Goal: Information Seeking & Learning: Learn about a topic

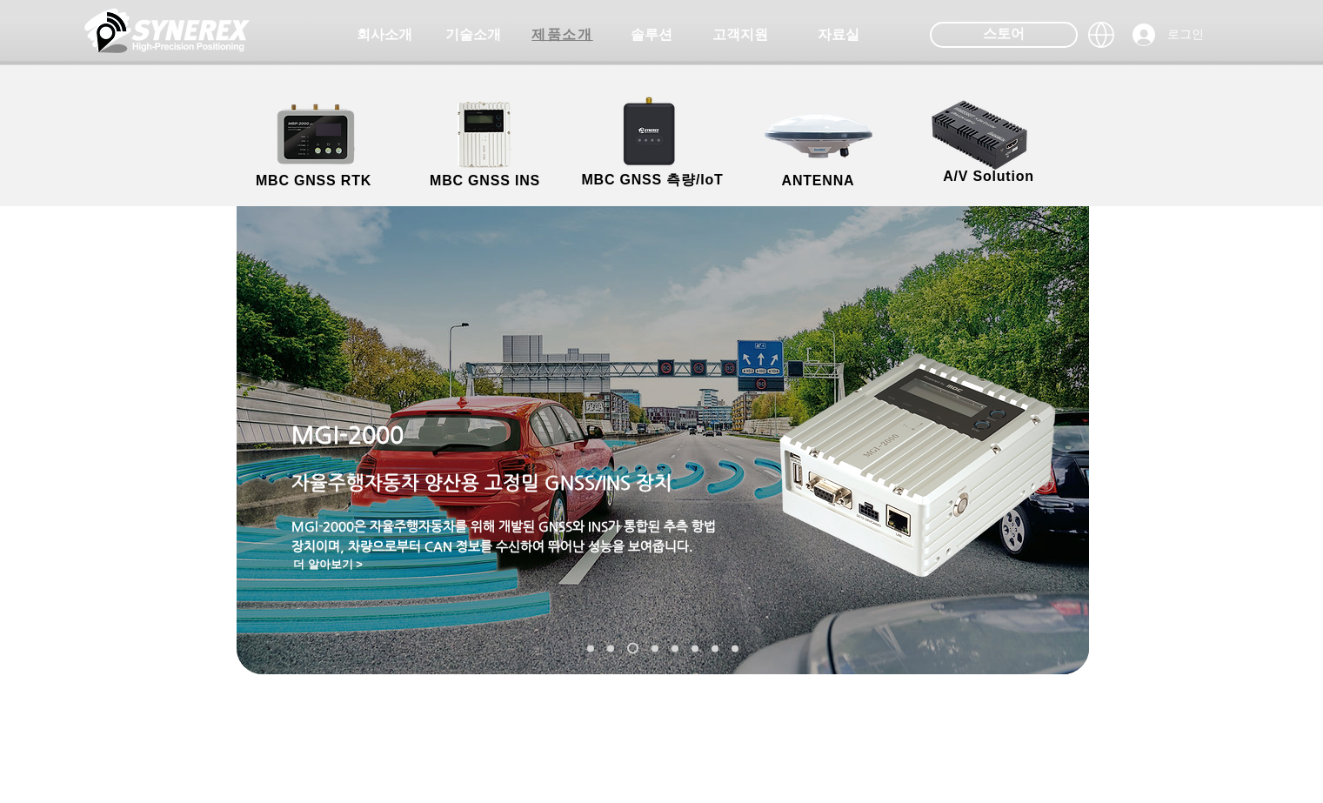
click at [566, 33] on span "제품소개" at bounding box center [561, 35] width 61 height 18
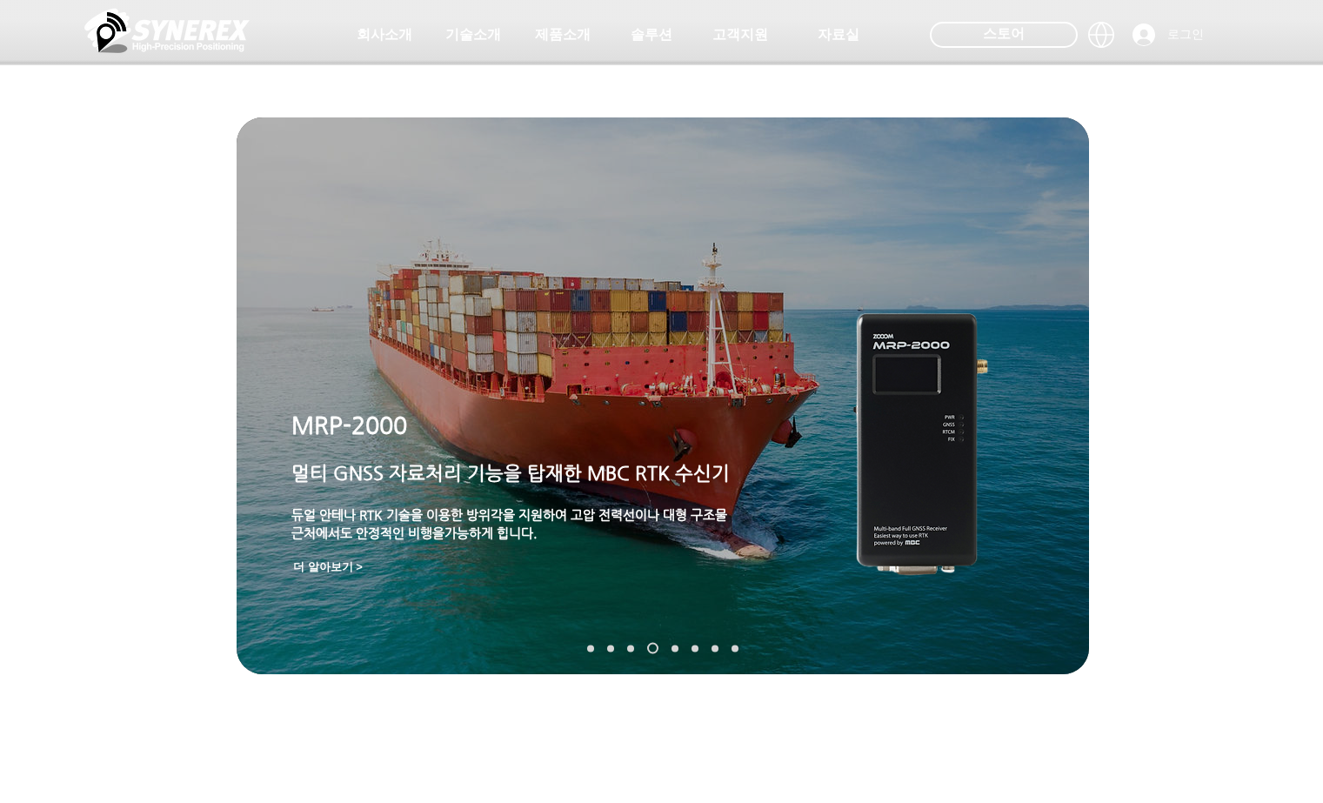
click at [731, 652] on nav "슬라이드" at bounding box center [662, 648] width 164 height 11
click at [735, 647] on link "TDR-1000T" at bounding box center [734, 647] width 7 height 7
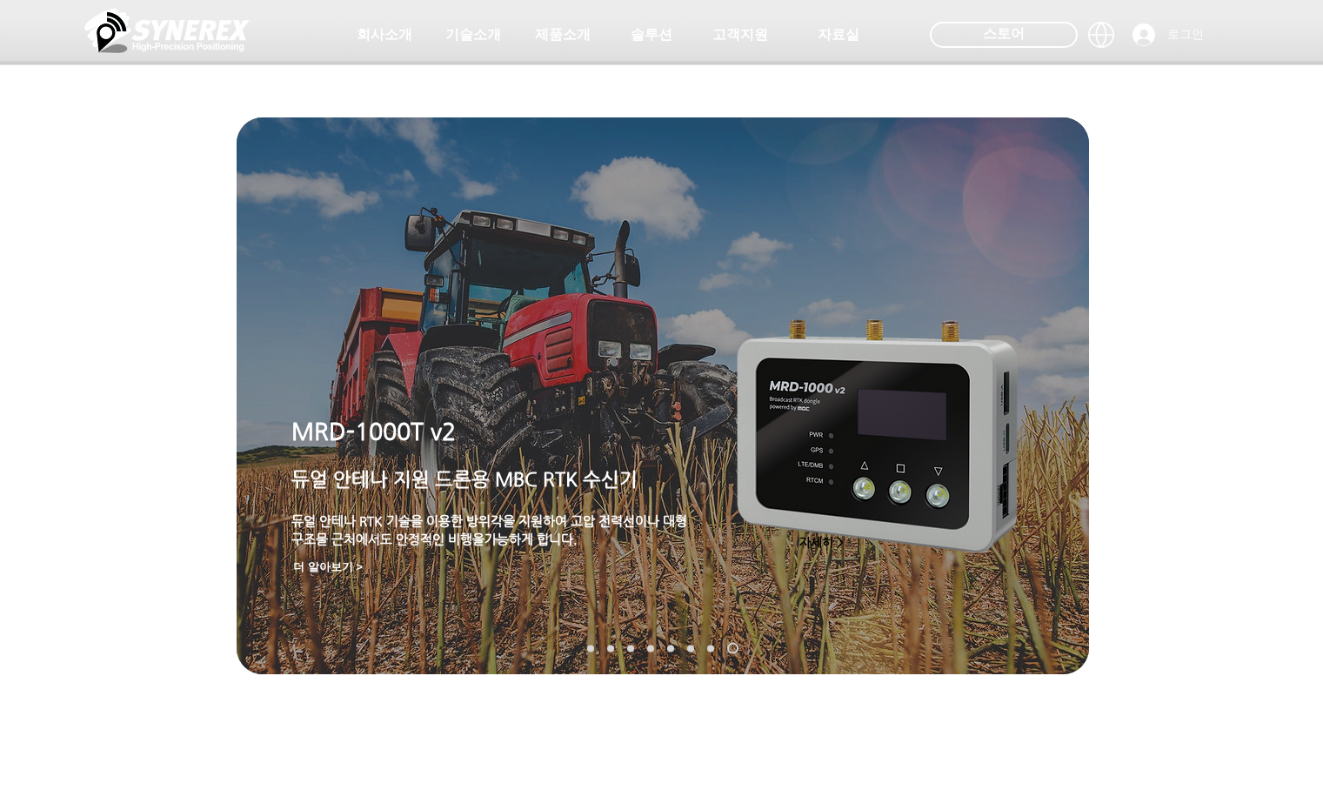
click at [710, 645] on link "TDR-2000" at bounding box center [710, 647] width 7 height 7
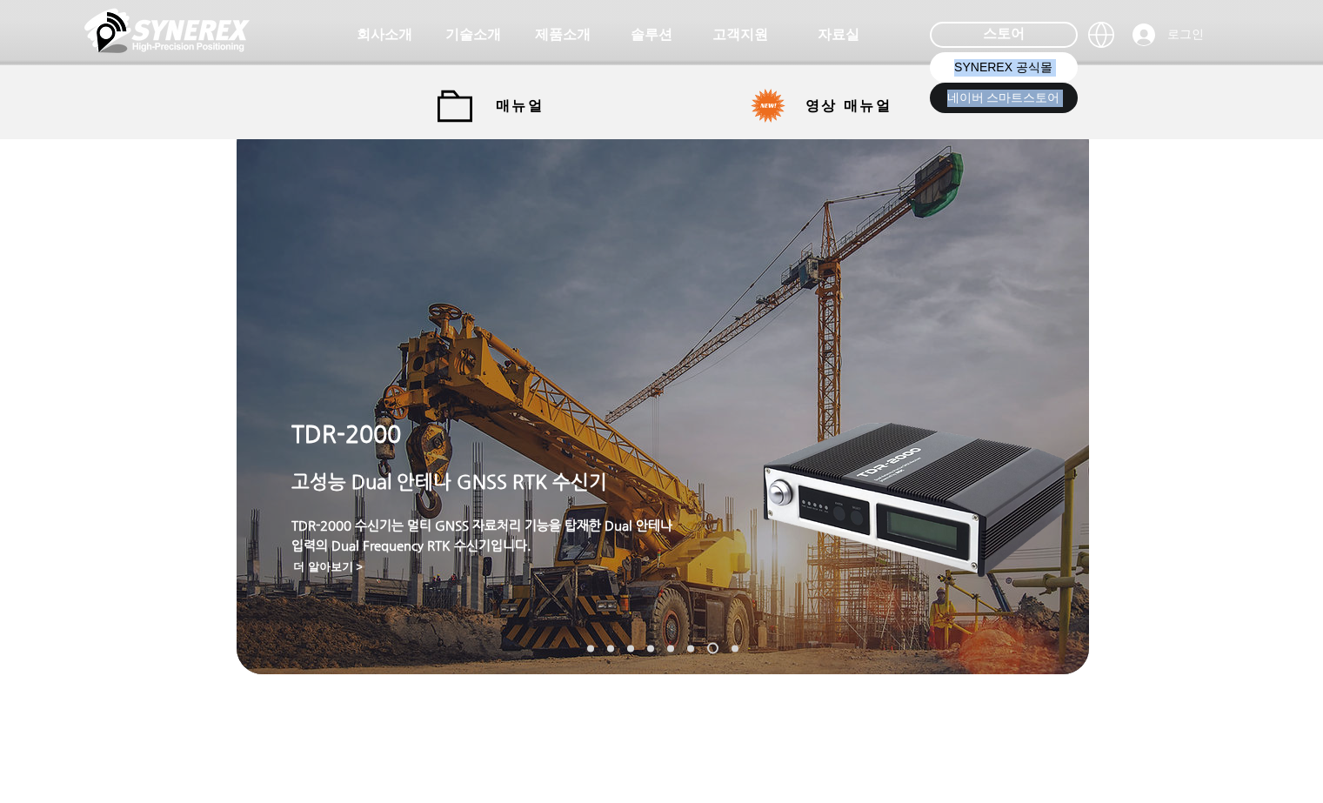
drag, startPoint x: 970, startPoint y: 39, endPoint x: 971, endPoint y: 54, distance: 14.9
click at [971, 54] on div "회사소개 기술소개 제품소개 솔루션 고객지원 자료실 #comp-kymdmxnt svg [data-color="1"] {fill: #FFFFFF;…" at bounding box center [661, 63] width 1323 height 126
click at [971, 65] on span "SYNEREX 공식몰" at bounding box center [1003, 67] width 98 height 17
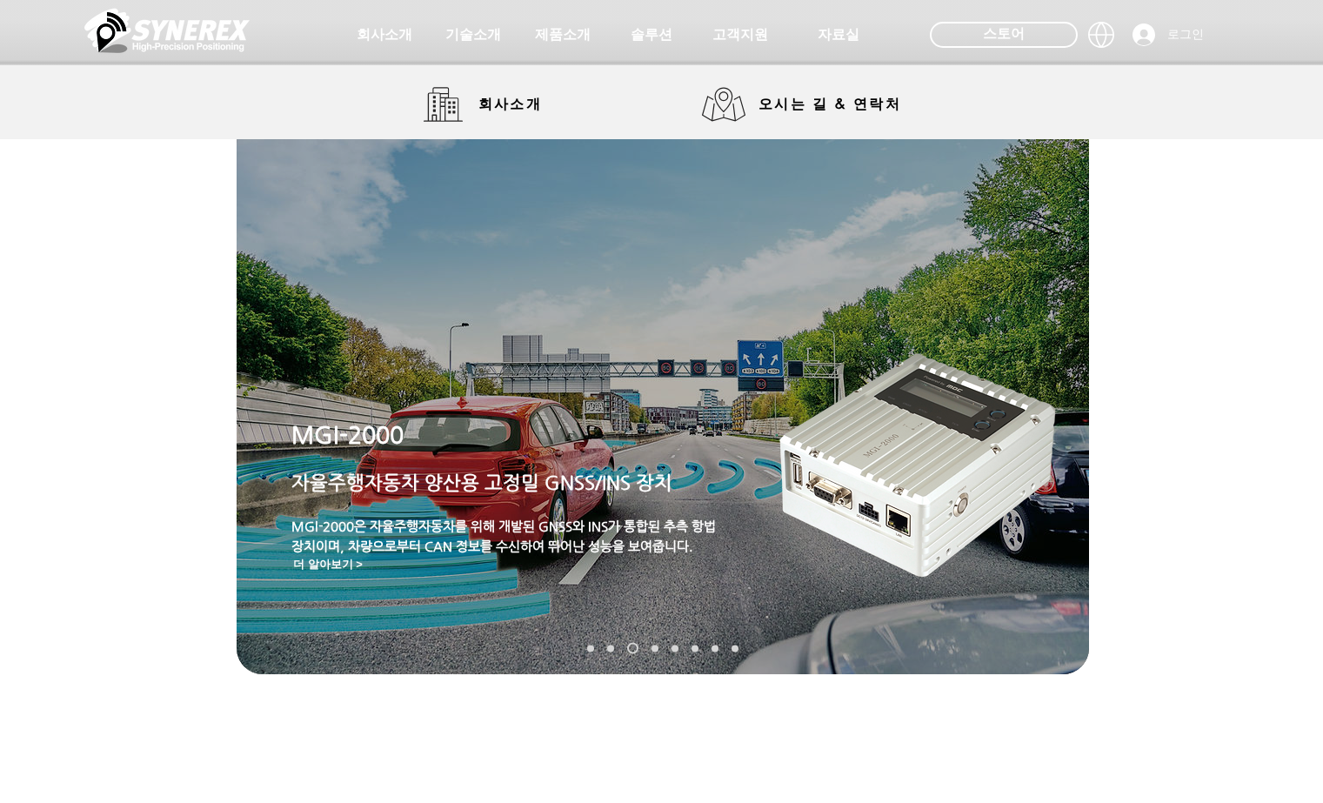
click at [168, 23] on img at bounding box center [166, 30] width 165 height 52
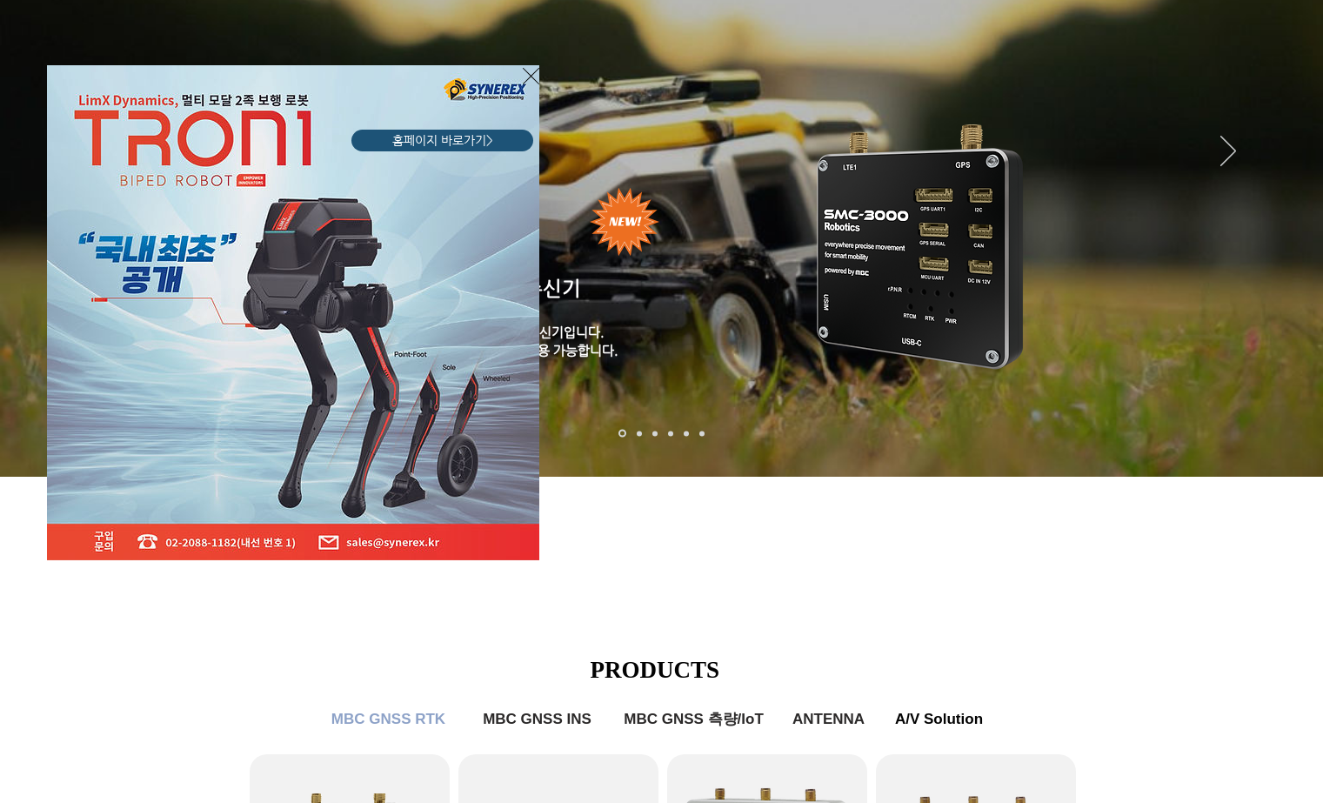
click at [901, 236] on div "LimX Dinamics" at bounding box center [661, 401] width 1323 height 803
click at [531, 72] on icon "사이트로 돌아가기" at bounding box center [531, 76] width 17 height 22
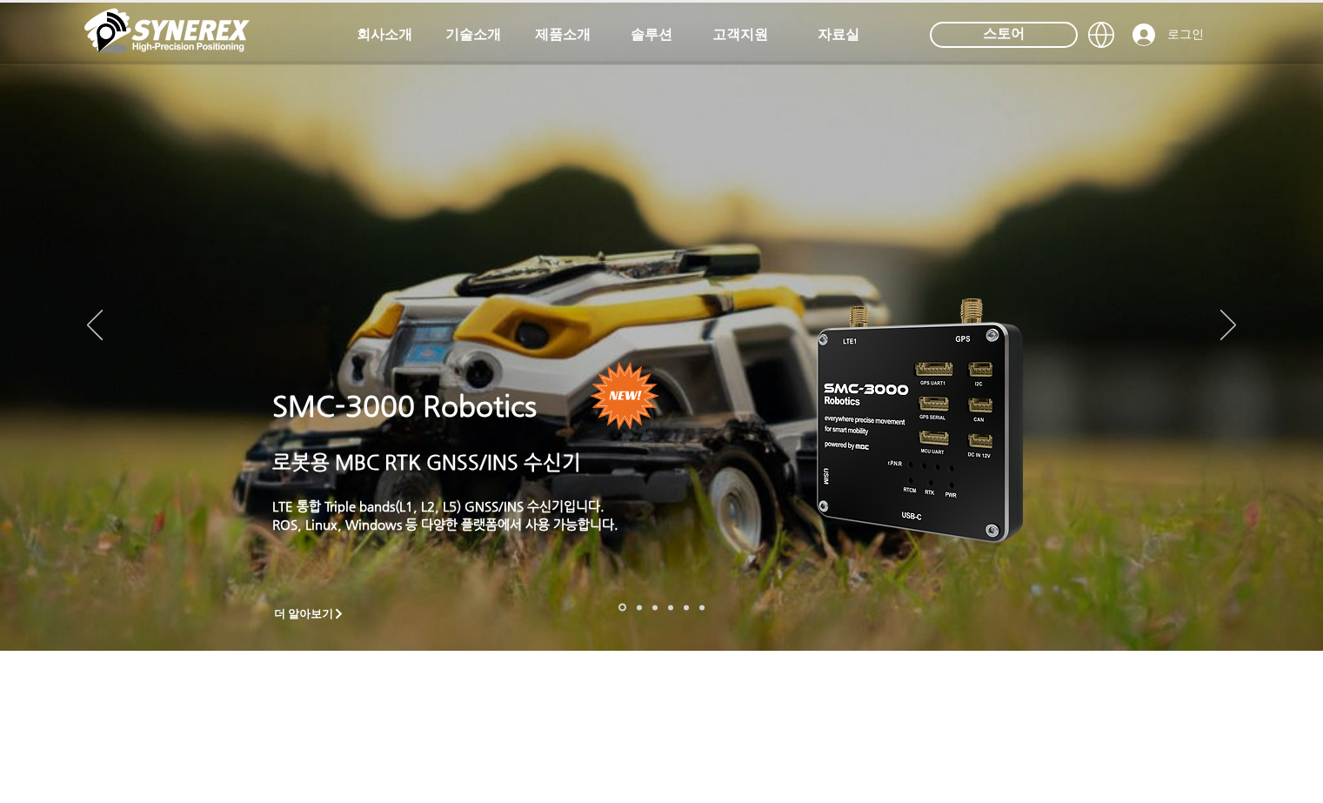
scroll to position [174, 0]
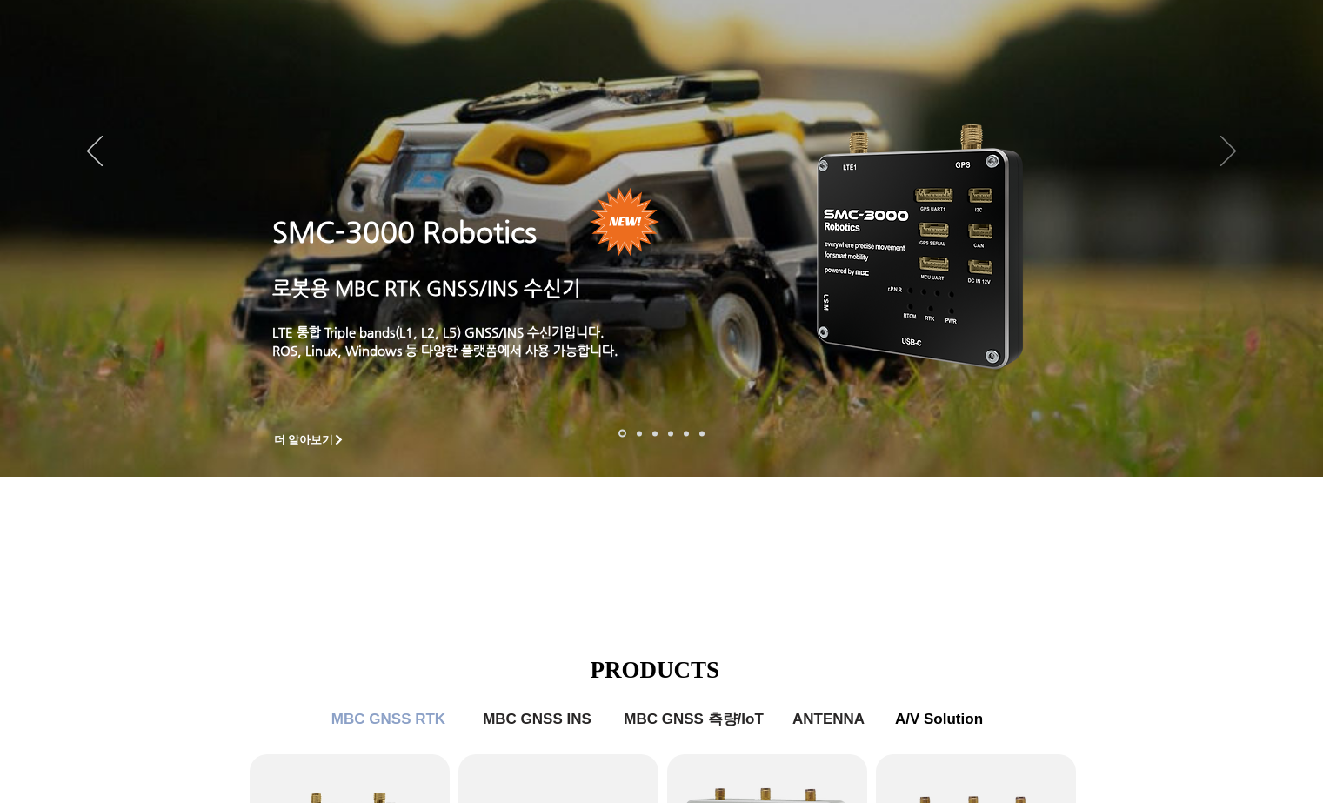
click at [1227, 158] on icon "다음" at bounding box center [1228, 151] width 16 height 30
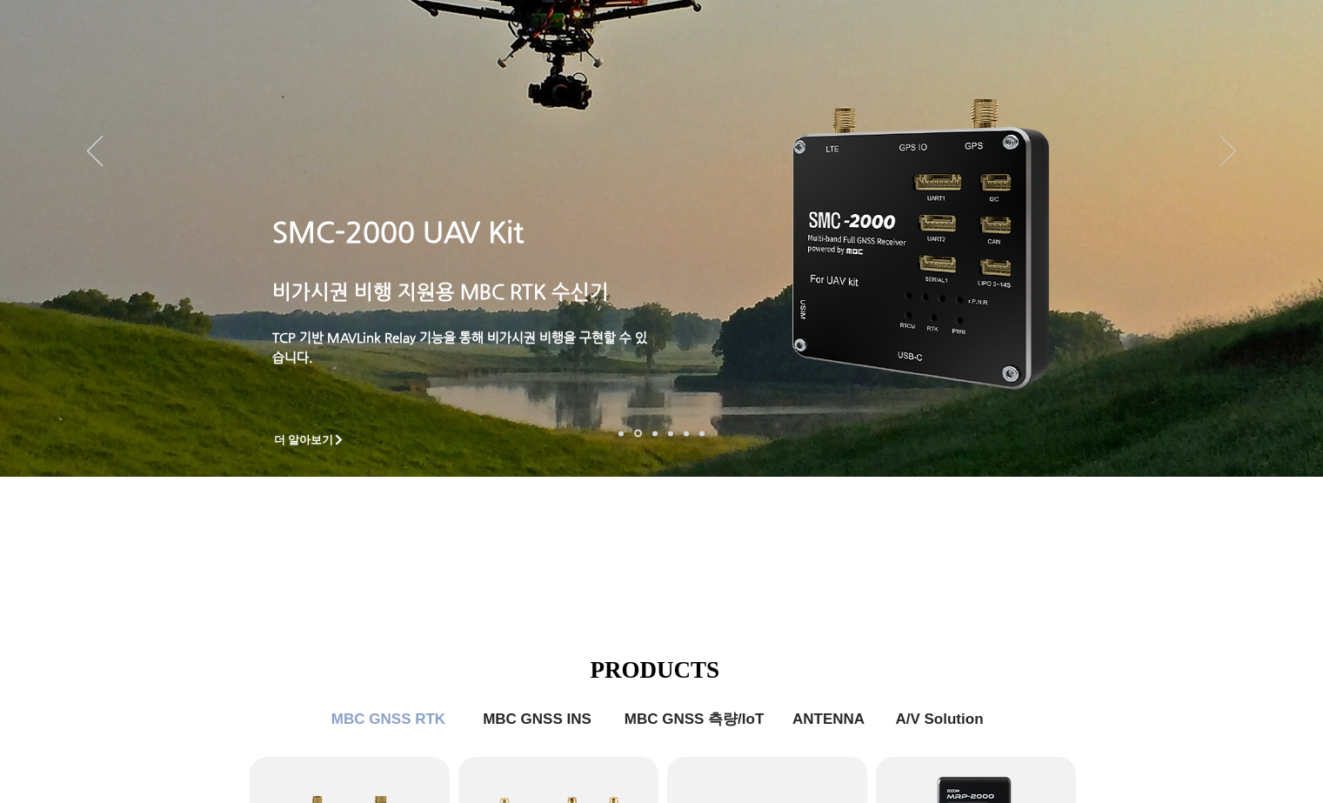
click at [1227, 158] on icon "다음" at bounding box center [1228, 151] width 16 height 30
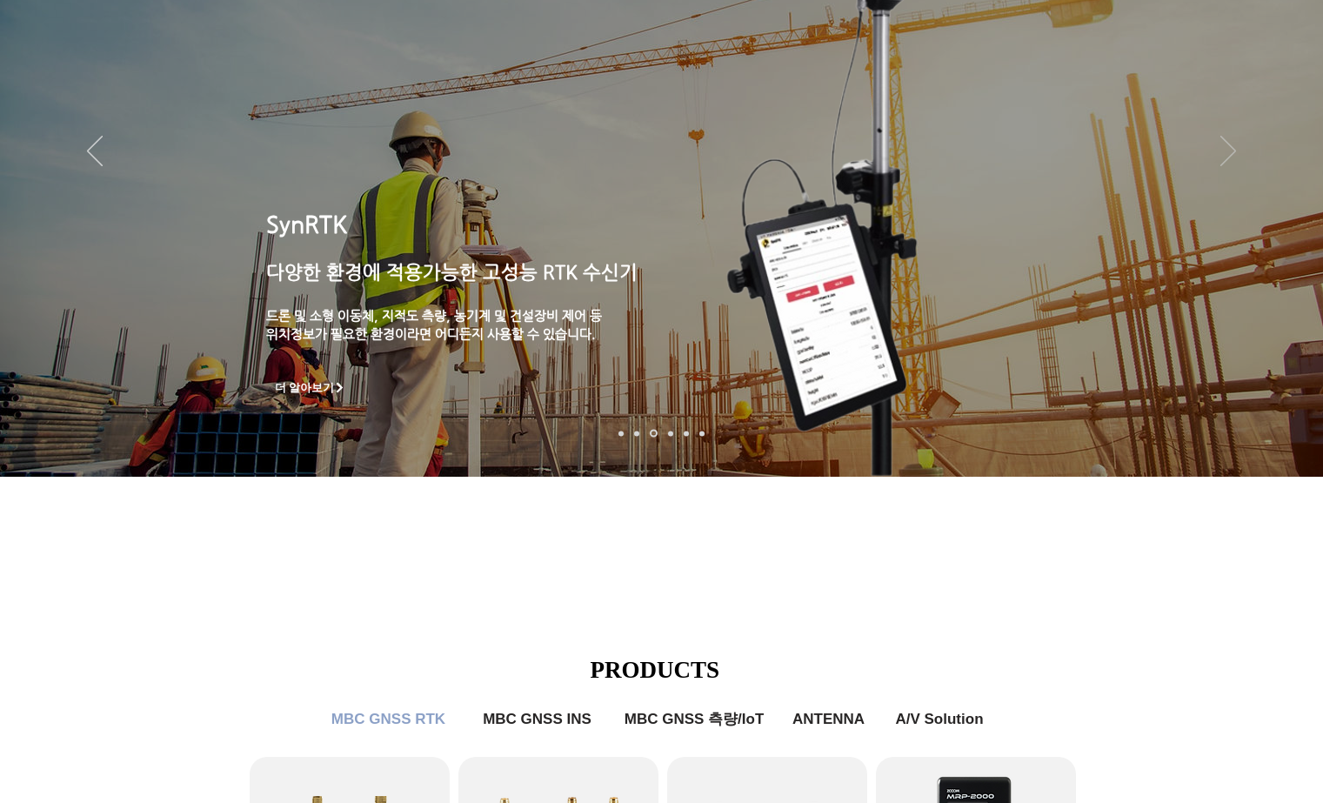
click at [1227, 158] on icon "다음" at bounding box center [1228, 151] width 16 height 30
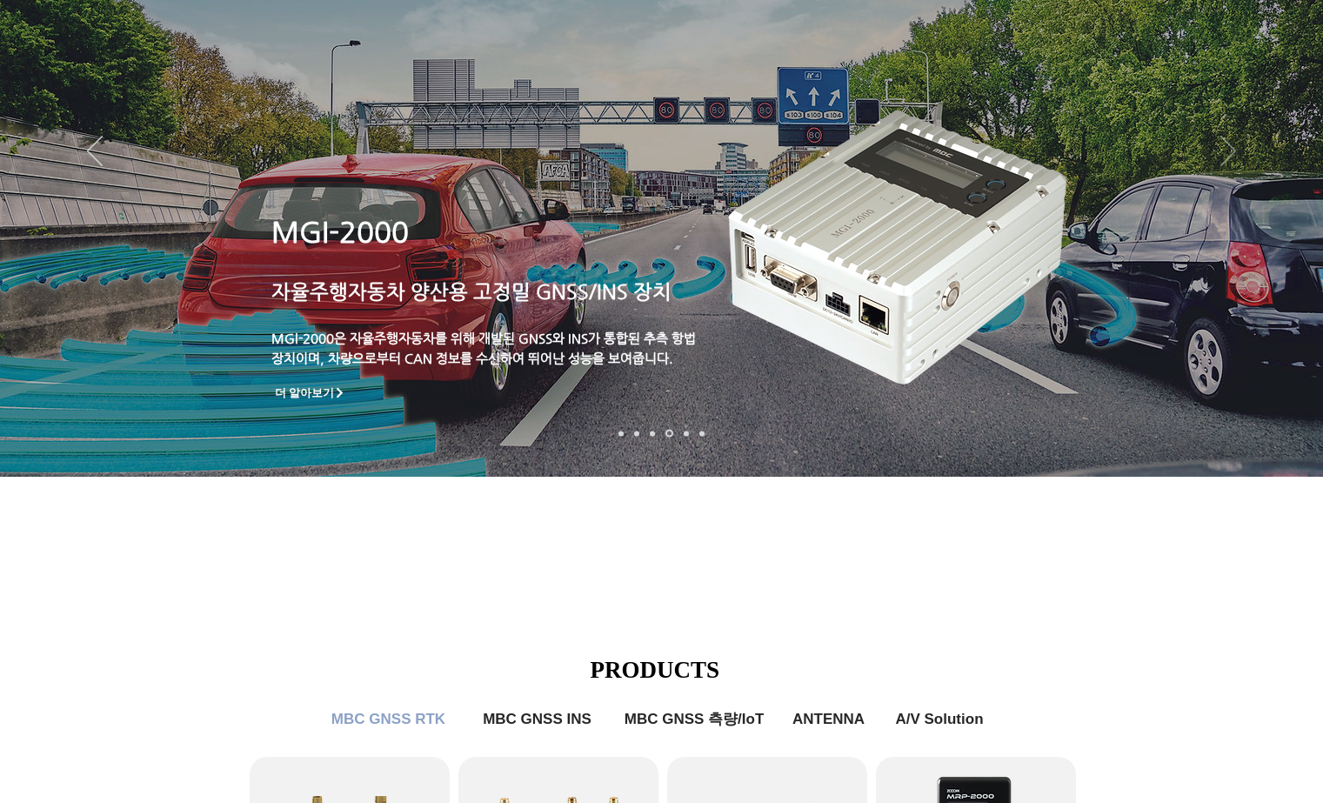
click at [1227, 158] on icon "다음" at bounding box center [1228, 151] width 16 height 30
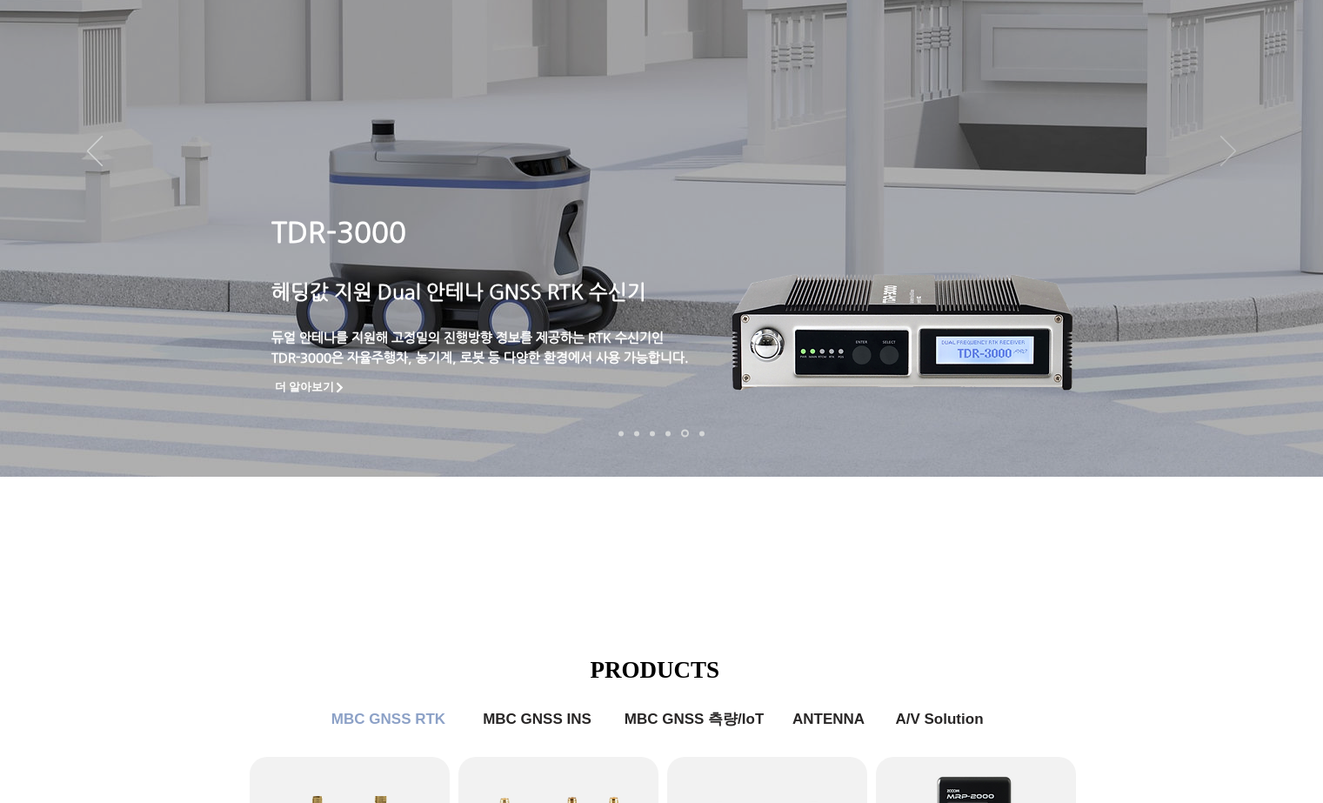
click at [1227, 158] on icon "다음" at bounding box center [1228, 151] width 16 height 30
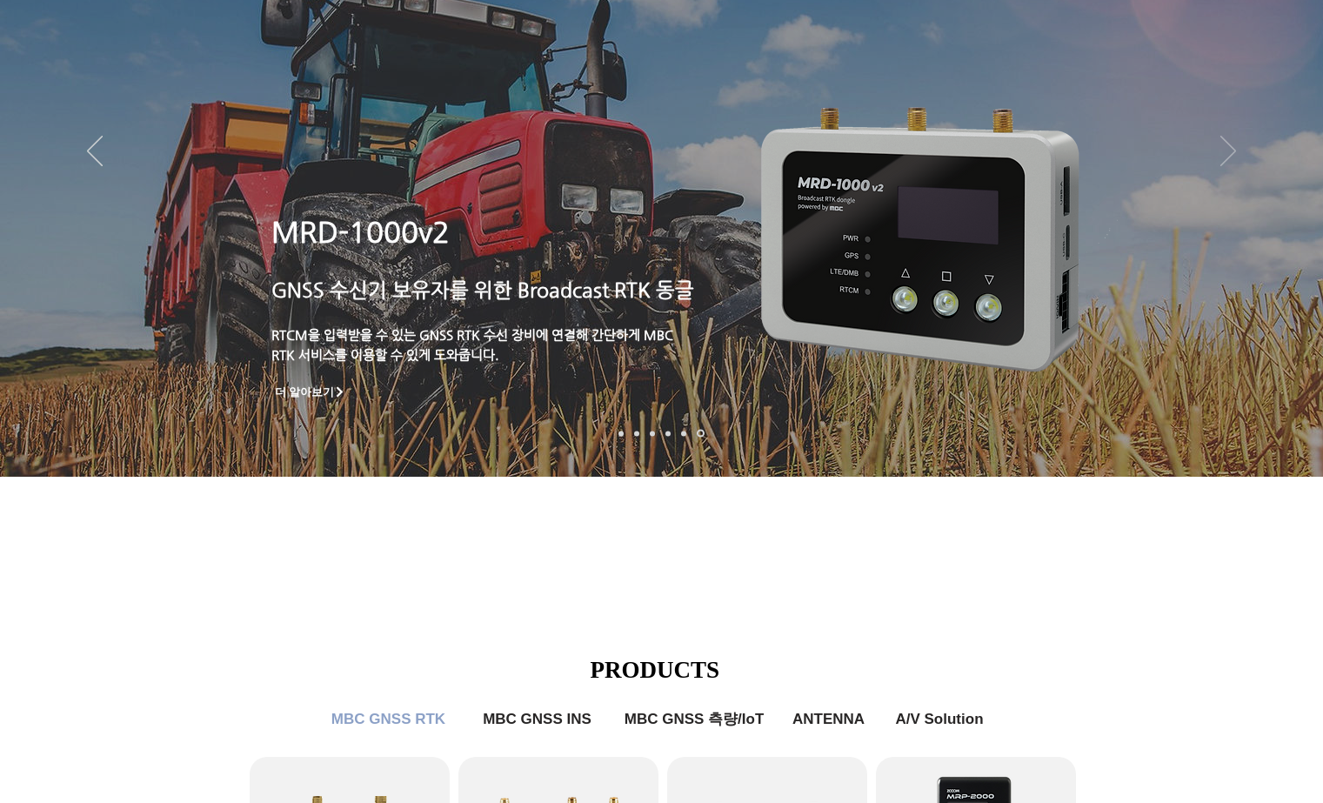
click at [1227, 158] on icon "다음" at bounding box center [1228, 151] width 16 height 30
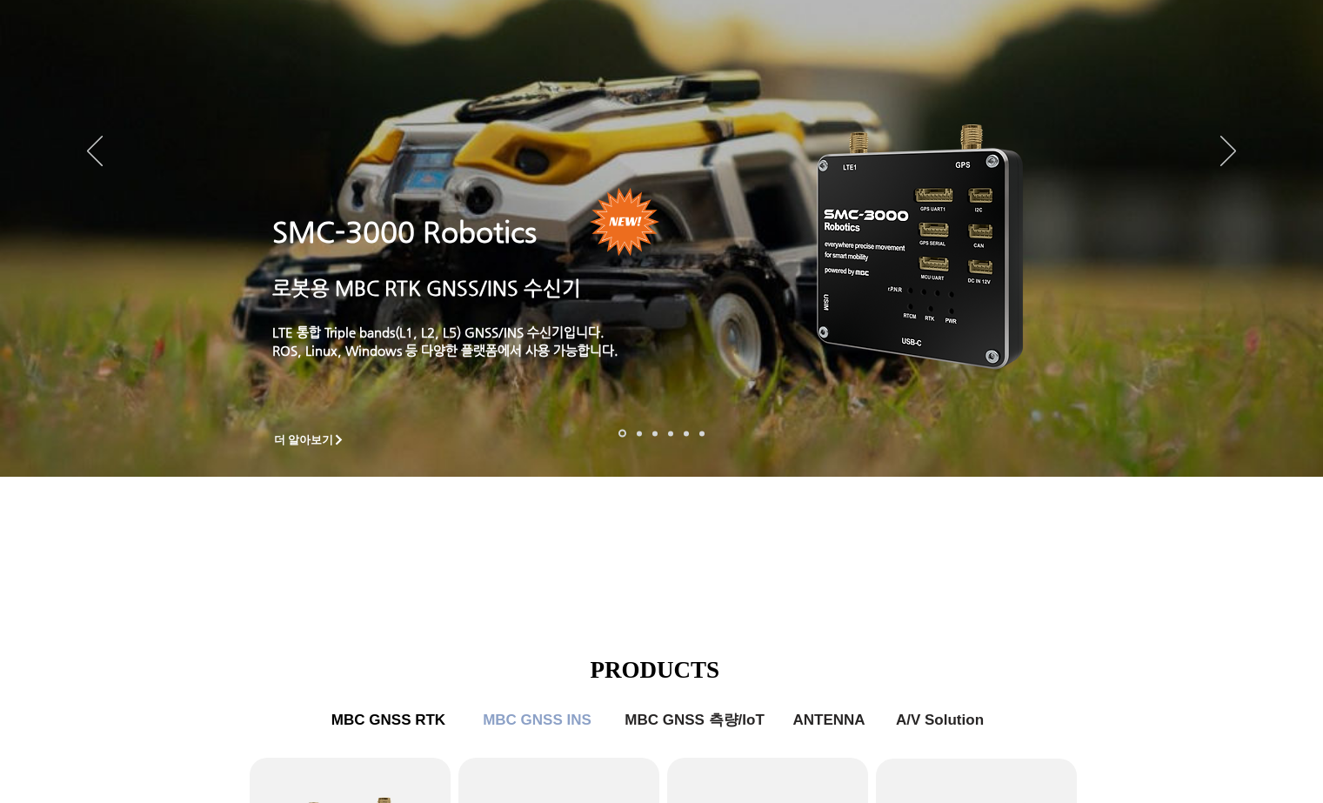
click at [906, 237] on img "슬라이드쇼" at bounding box center [920, 243] width 257 height 291
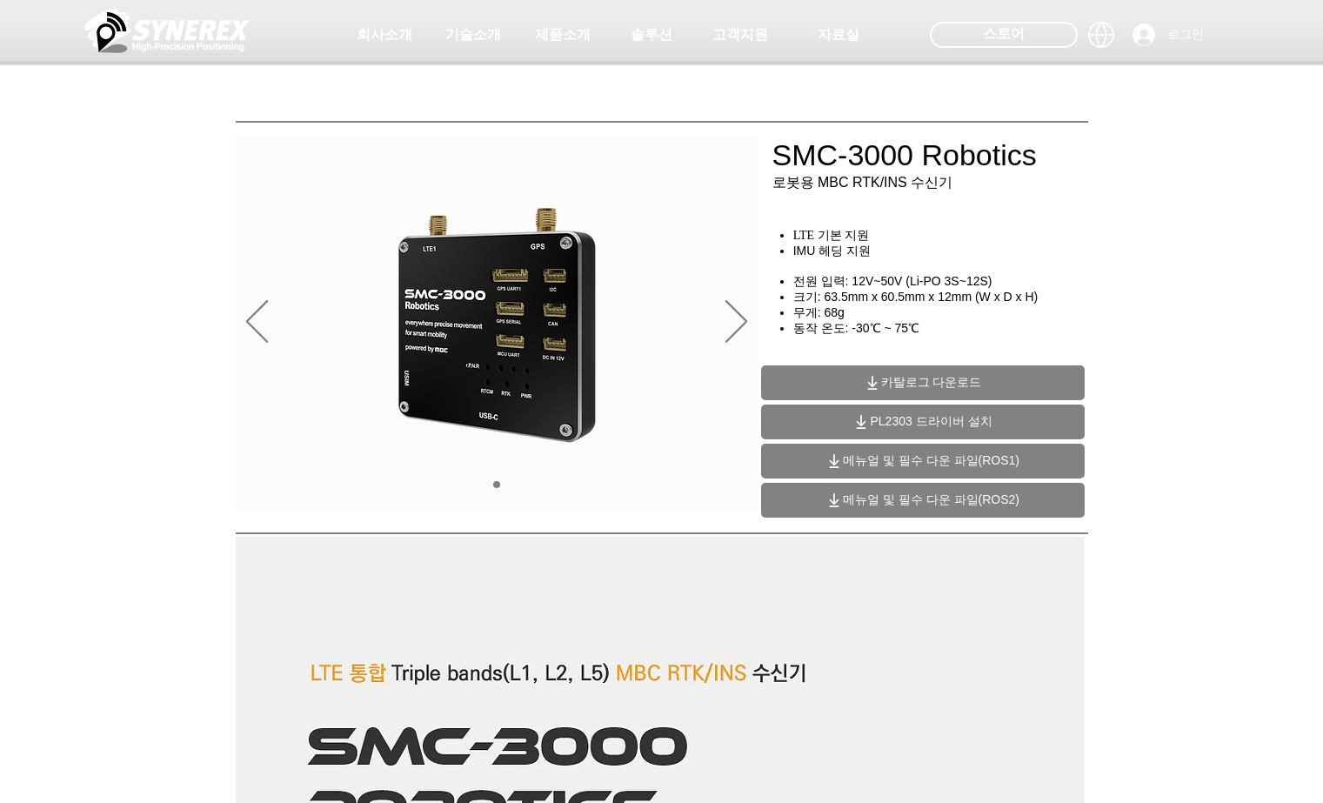
click at [314, 235] on div at bounding box center [661, 128] width 1323 height 257
drag, startPoint x: 277, startPoint y: 168, endPoint x: 597, endPoint y: 149, distance: 320.6
click at [278, 169] on div at bounding box center [661, 128] width 1323 height 257
